Goal: Information Seeking & Learning: Learn about a topic

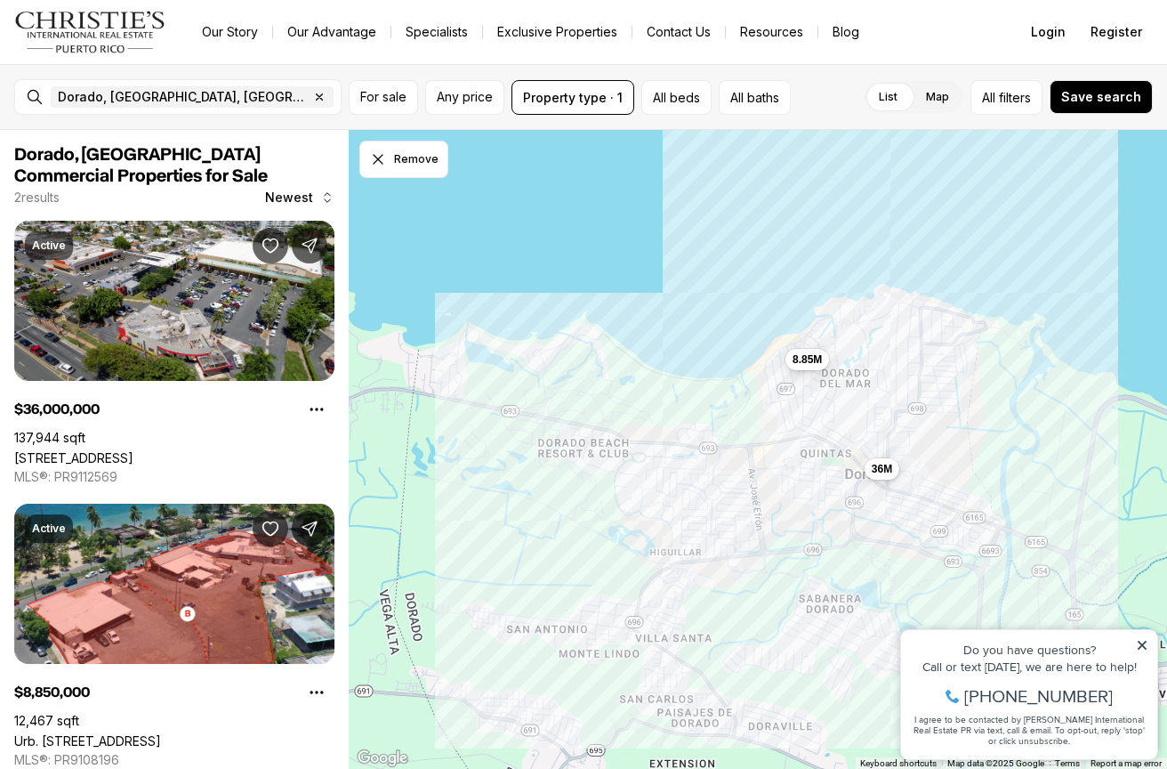
drag, startPoint x: 505, startPoint y: 464, endPoint x: 586, endPoint y: 447, distance: 82.7
click at [587, 447] on div "36M 8.85M" at bounding box center [758, 450] width 818 height 640
click at [312, 94] on icon "button" at bounding box center [319, 97] width 14 height 14
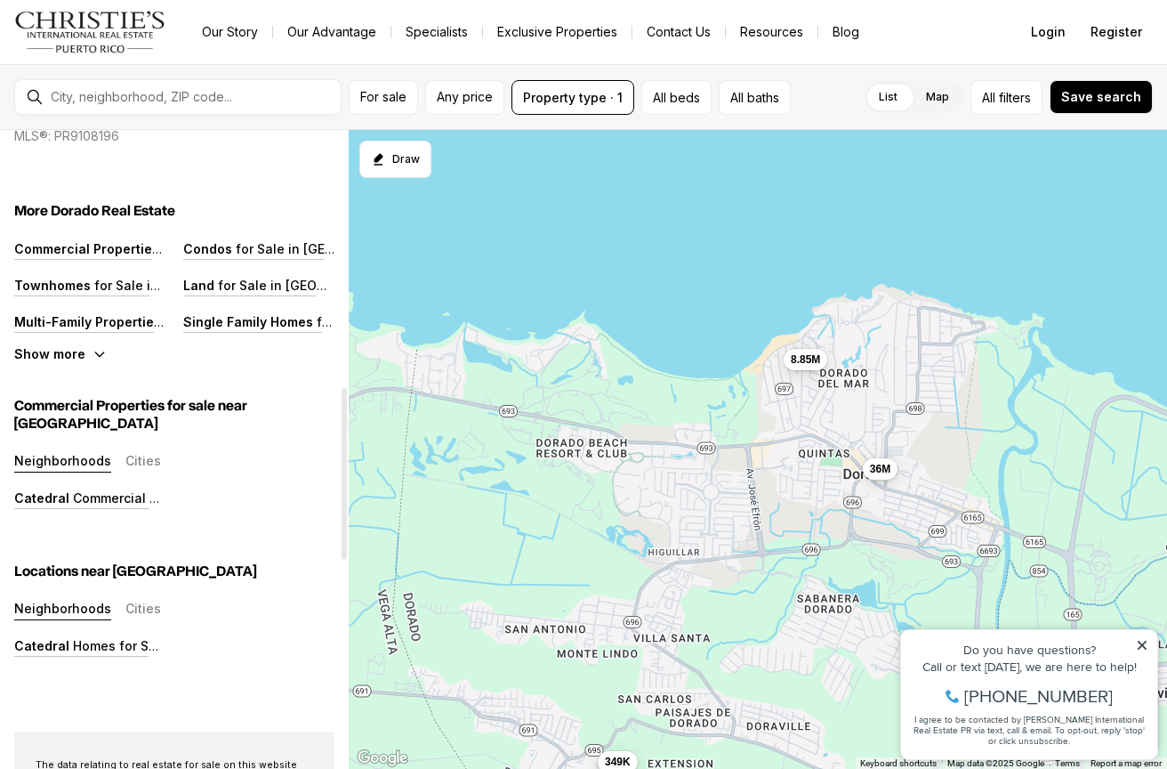
scroll to position [1024, 0]
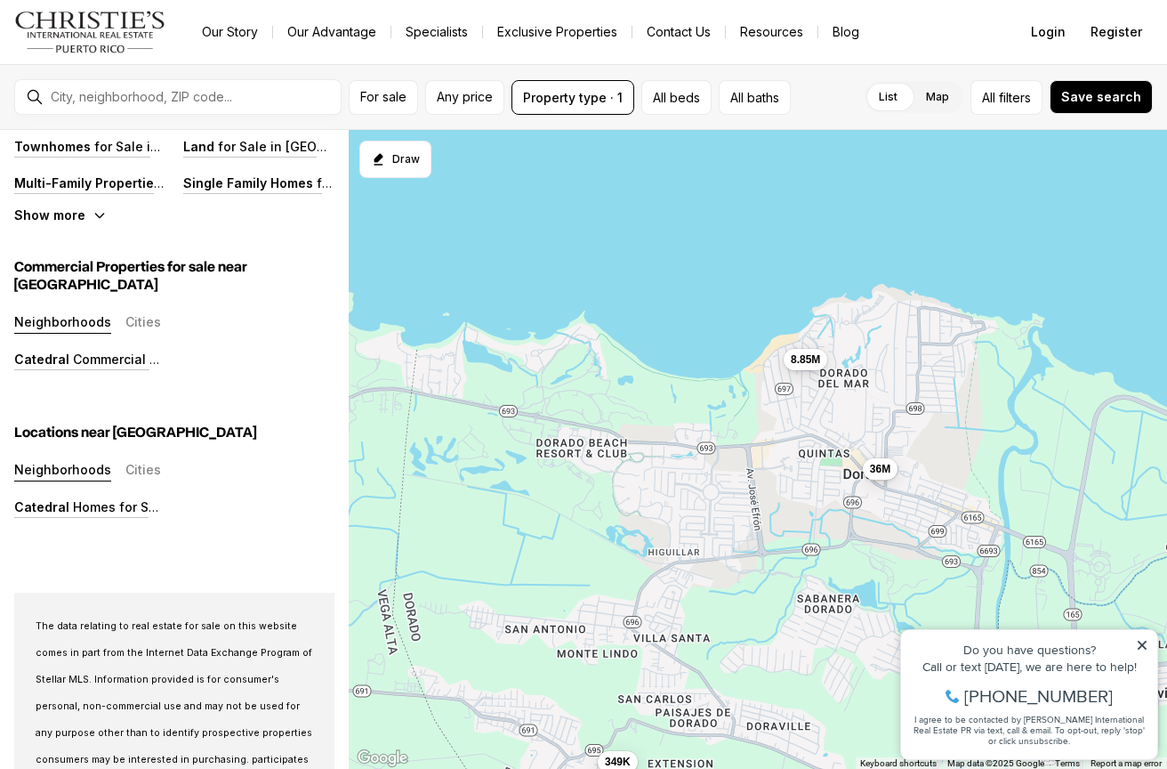
drag, startPoint x: 1147, startPoint y: 641, endPoint x: 2036, endPoint y: 1244, distance: 1074.3
click at [1147, 641] on icon at bounding box center [1142, 645] width 9 height 9
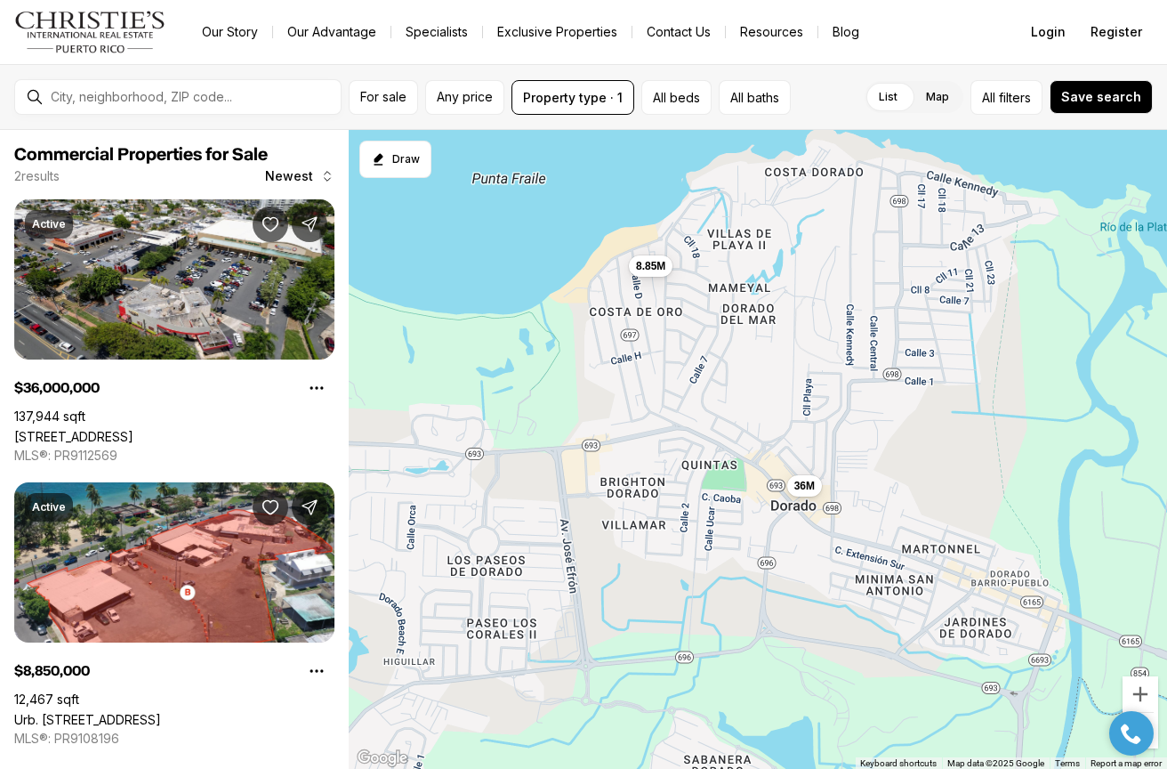
drag, startPoint x: 644, startPoint y: 586, endPoint x: 589, endPoint y: 565, distance: 59.1
click at [589, 565] on div "36M 8.85M" at bounding box center [758, 450] width 818 height 640
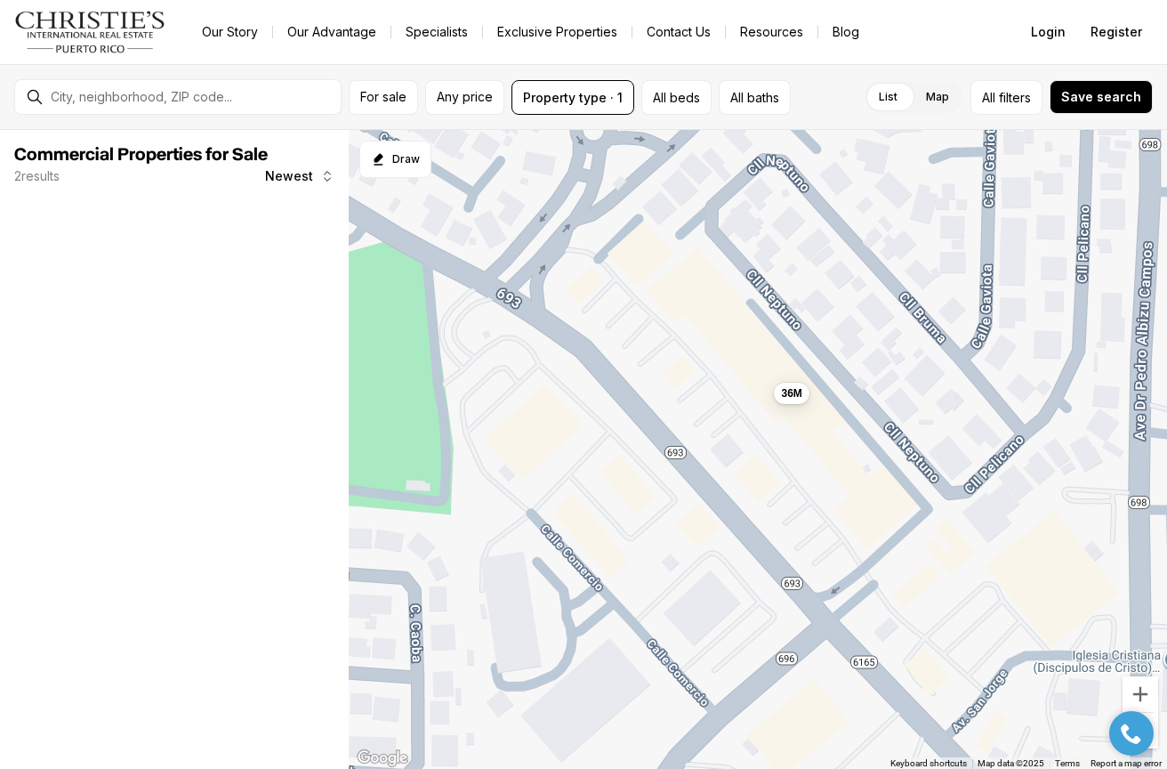
drag, startPoint x: 829, startPoint y: 384, endPoint x: 697, endPoint y: 459, distance: 152.2
click at [697, 460] on div "36M" at bounding box center [758, 450] width 818 height 640
